Goal: Browse casually

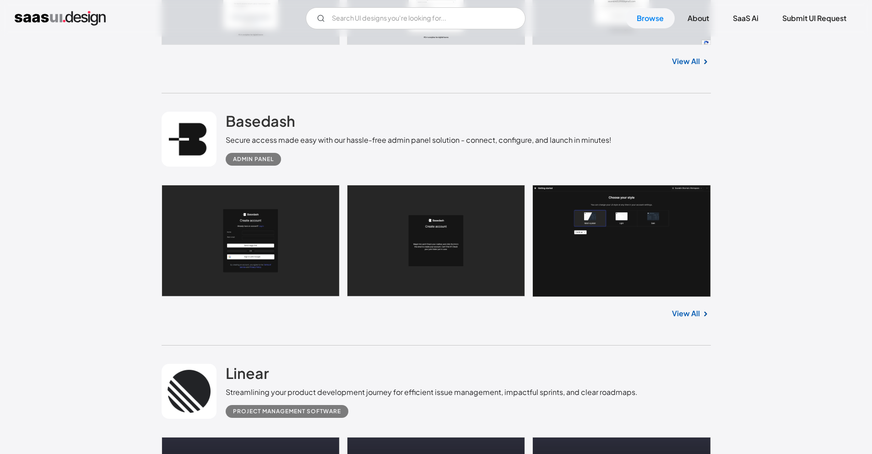
scroll to position [4822, 0]
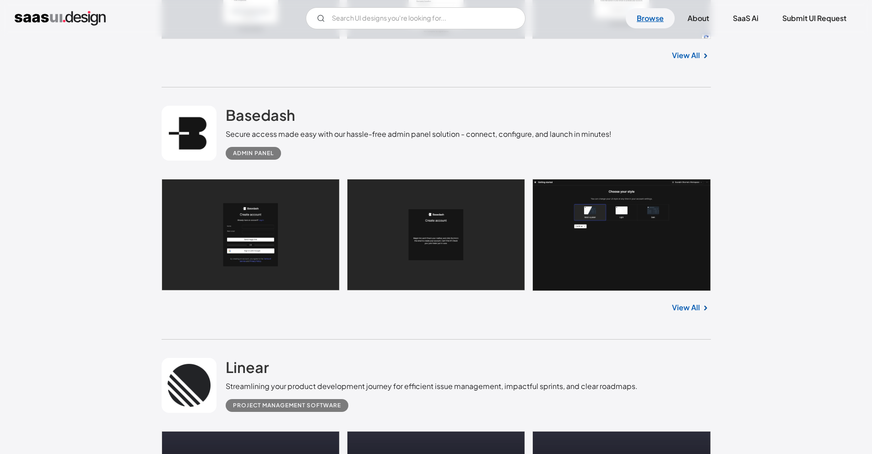
click at [659, 25] on link "Browse" at bounding box center [650, 18] width 49 height 20
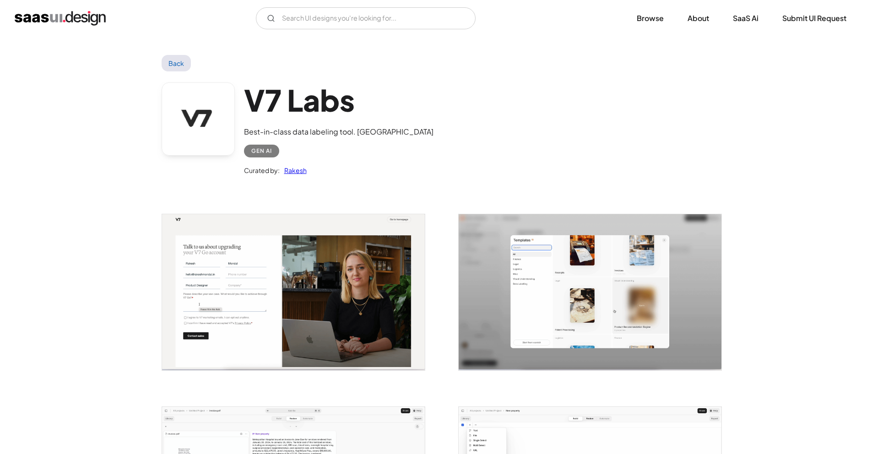
click at [322, 135] on div "Best-in-class data labeling tool. [GEOGRAPHIC_DATA]" at bounding box center [338, 131] width 189 height 11
click at [214, 134] on link at bounding box center [198, 118] width 73 height 73
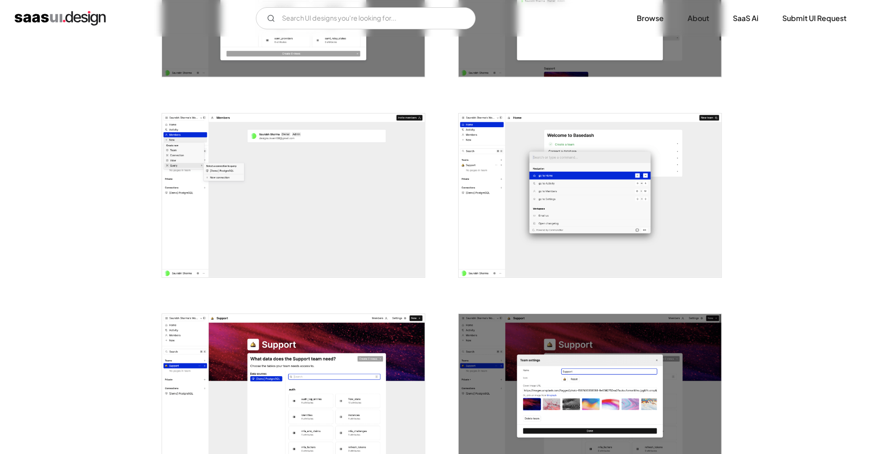
scroll to position [1595, 0]
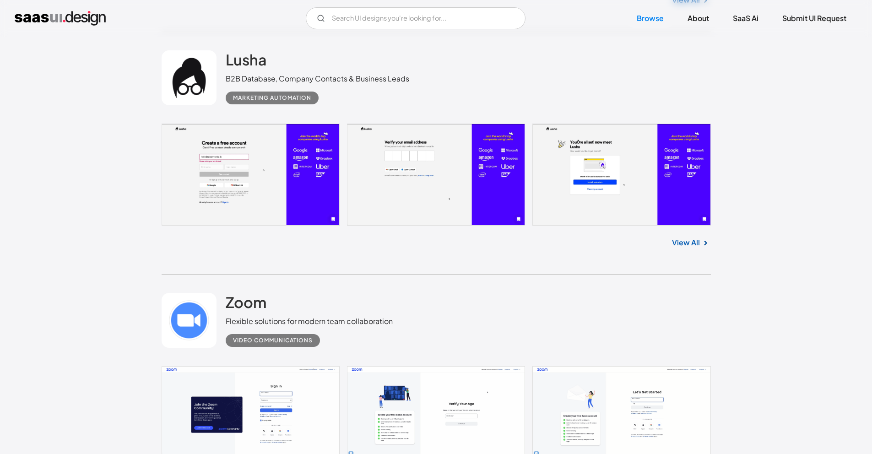
scroll to position [14861, 0]
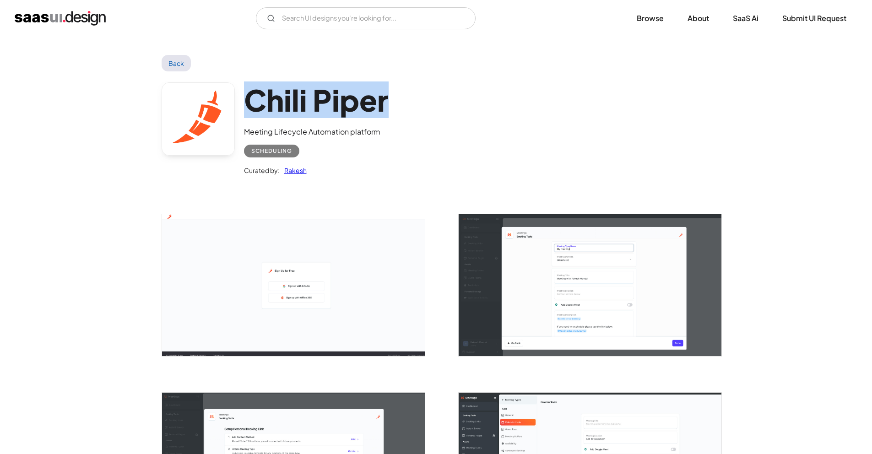
drag, startPoint x: 253, startPoint y: 105, endPoint x: 438, endPoint y: 110, distance: 185.0
click at [438, 110] on div "Chili Piper Meeting Lifecycle Automation platform Scheduling Curated by: Rakesh" at bounding box center [436, 130] width 549 height 119
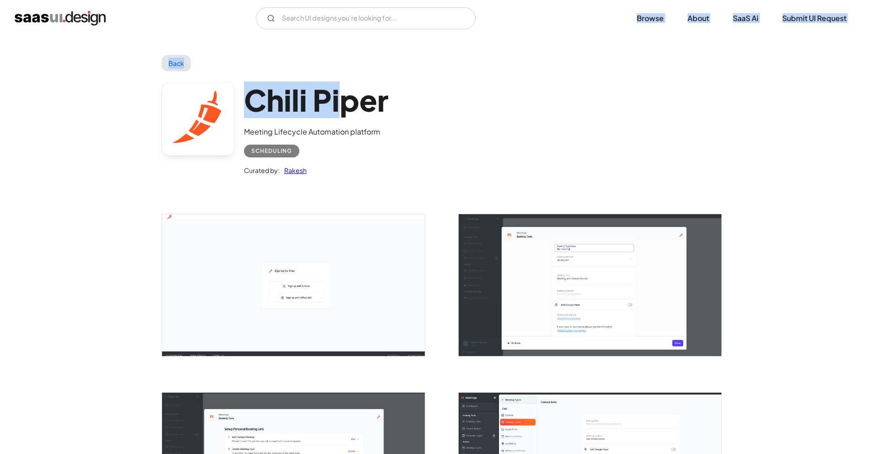
drag, startPoint x: 348, startPoint y: 104, endPoint x: 595, endPoint y: -34, distance: 282.6
click at [595, 0] on html "SaaS Insider's Marketing 2021 Ready to challenge the status quo? V7 Labs Gen AI…" at bounding box center [436, 227] width 872 height 454
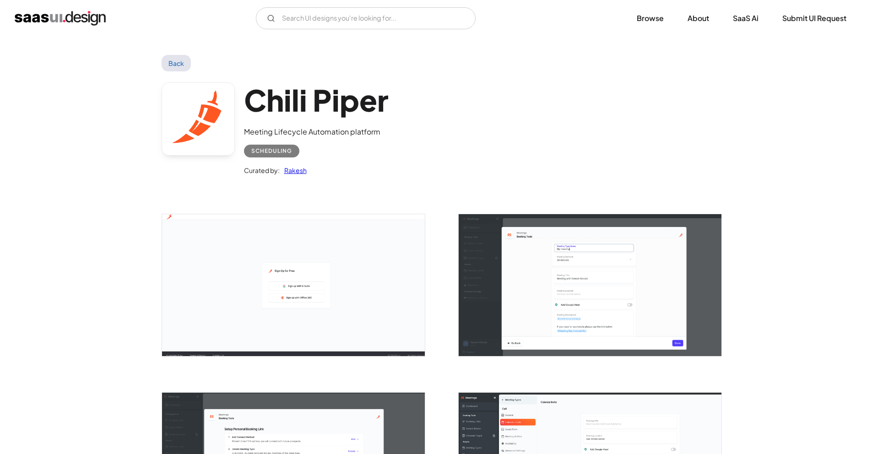
click at [429, 126] on div "Chili Piper Meeting Lifecycle Automation platform Scheduling Curated by: Rakesh" at bounding box center [436, 130] width 549 height 119
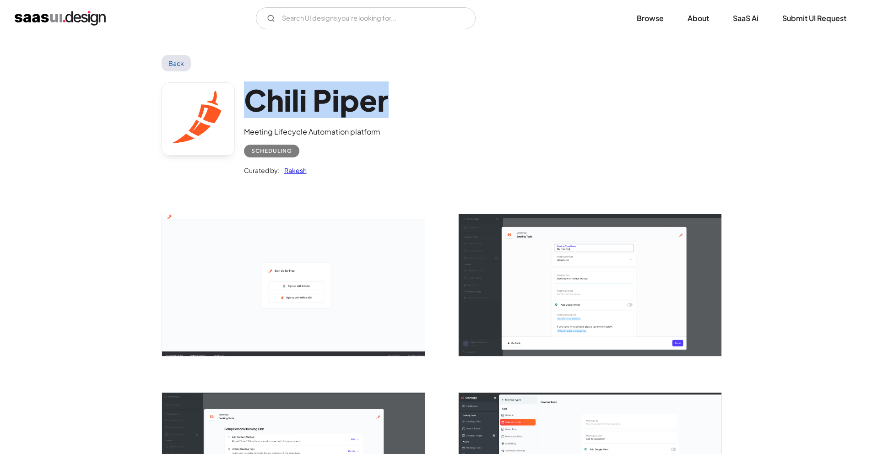
drag, startPoint x: 383, startPoint y: 102, endPoint x: 253, endPoint y: 95, distance: 130.2
click at [253, 95] on div "Chili Piper Meeting Lifecycle Automation platform Scheduling Curated by: Rakesh" at bounding box center [436, 130] width 549 height 119
copy h1 "Chili Piper"
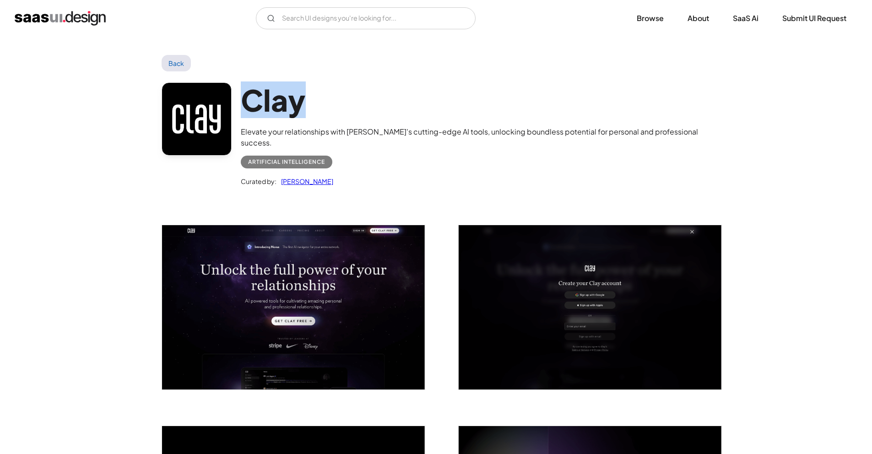
drag, startPoint x: 246, startPoint y: 90, endPoint x: 334, endPoint y: 95, distance: 88.0
click at [334, 95] on h1 "Clay" at bounding box center [476, 99] width 470 height 35
copy h1 "Clay"
click at [349, 289] on img "open lightbox" at bounding box center [293, 307] width 263 height 164
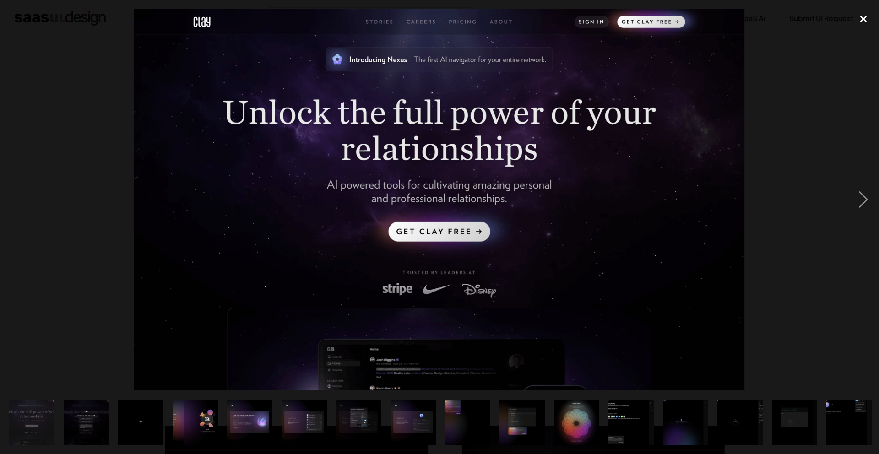
click at [860, 20] on div "close lightbox" at bounding box center [863, 19] width 31 height 20
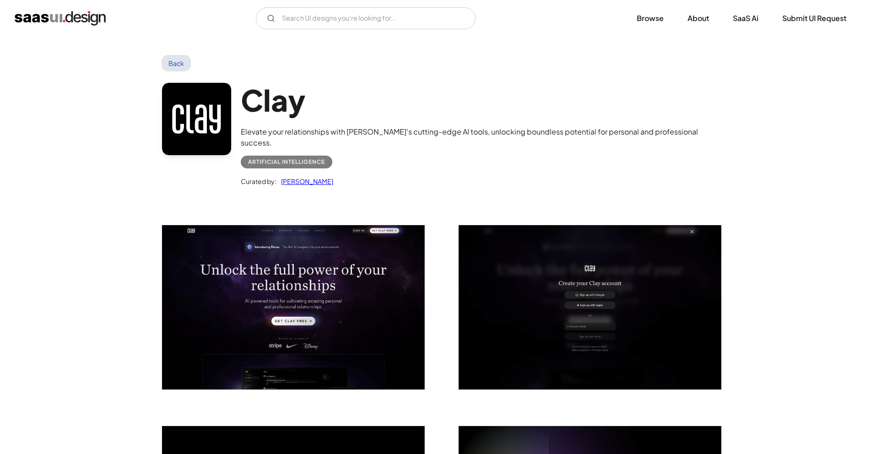
click at [275, 105] on h1 "Clay" at bounding box center [476, 99] width 470 height 35
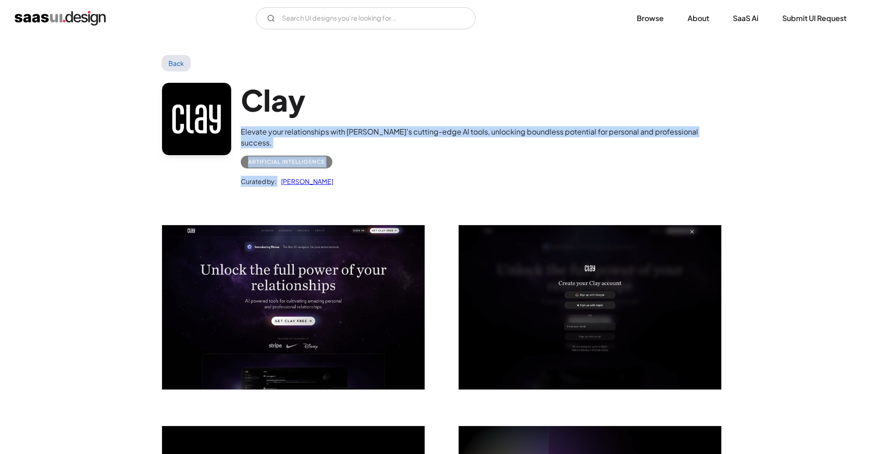
drag, startPoint x: 244, startPoint y: 134, endPoint x: 766, endPoint y: 159, distance: 522.4
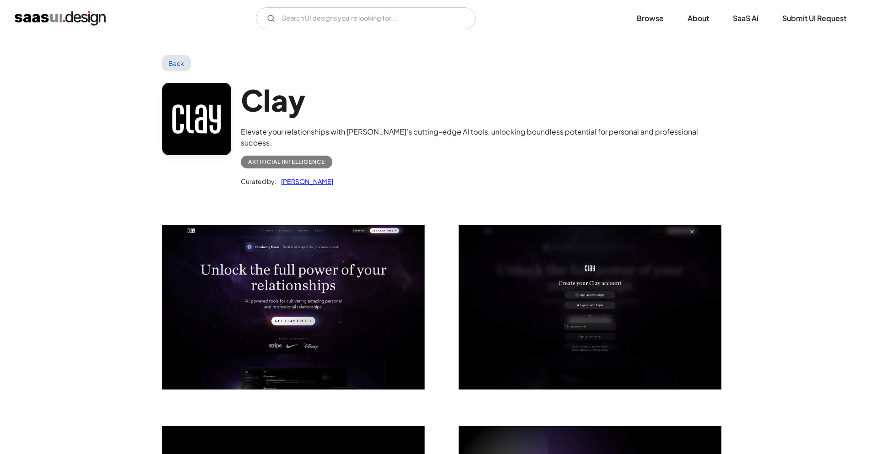
click at [613, 131] on div "Elevate your relationships with [PERSON_NAME]'s cutting-edge AI tools, unlockin…" at bounding box center [476, 137] width 470 height 22
drag, startPoint x: 246, startPoint y: 133, endPoint x: 542, endPoint y: 149, distance: 296.6
click at [542, 149] on div "Clay Elevate your relationships with Clay's cutting-edge AI tools, unlocking bo…" at bounding box center [476, 134] width 470 height 105
click at [246, 133] on div "Elevate your relationships with [PERSON_NAME]'s cutting-edge AI tools, unlockin…" at bounding box center [476, 137] width 470 height 22
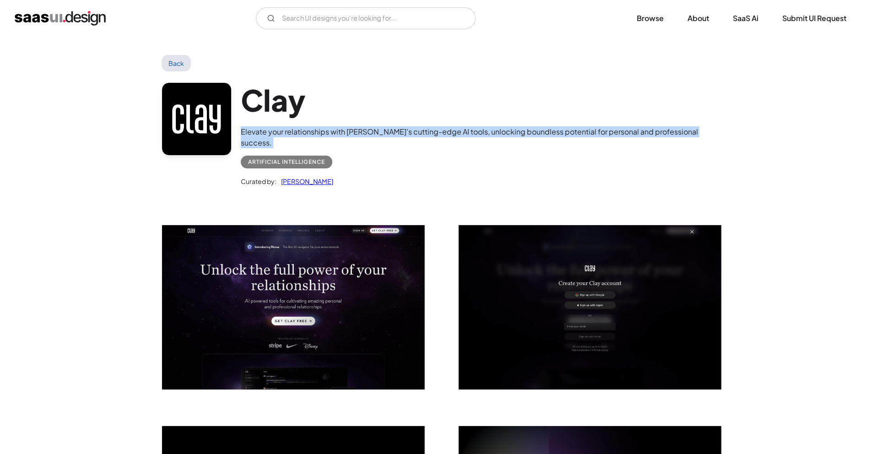
drag, startPoint x: 245, startPoint y: 132, endPoint x: 678, endPoint y: 141, distance: 433.5
click at [678, 141] on div "Clay Elevate your relationships with Clay's cutting-edge AI tools, unlocking bo…" at bounding box center [476, 134] width 470 height 105
copy div "Elevate your relationships with [PERSON_NAME]'s cutting-edge AI tools, unlockin…"
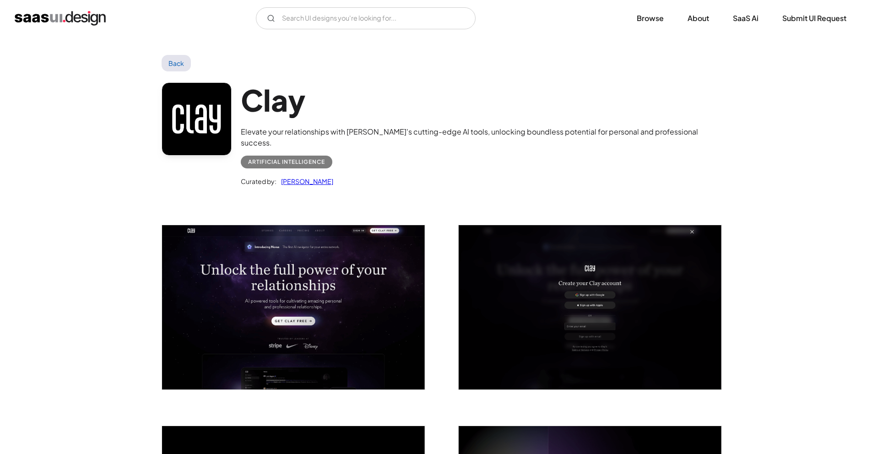
click at [229, 4] on div "V7 Labs Gen AI Application Design Best-in-class data labeling tool. GenAI Close…" at bounding box center [436, 18] width 872 height 37
